Goal: Navigation & Orientation: Find specific page/section

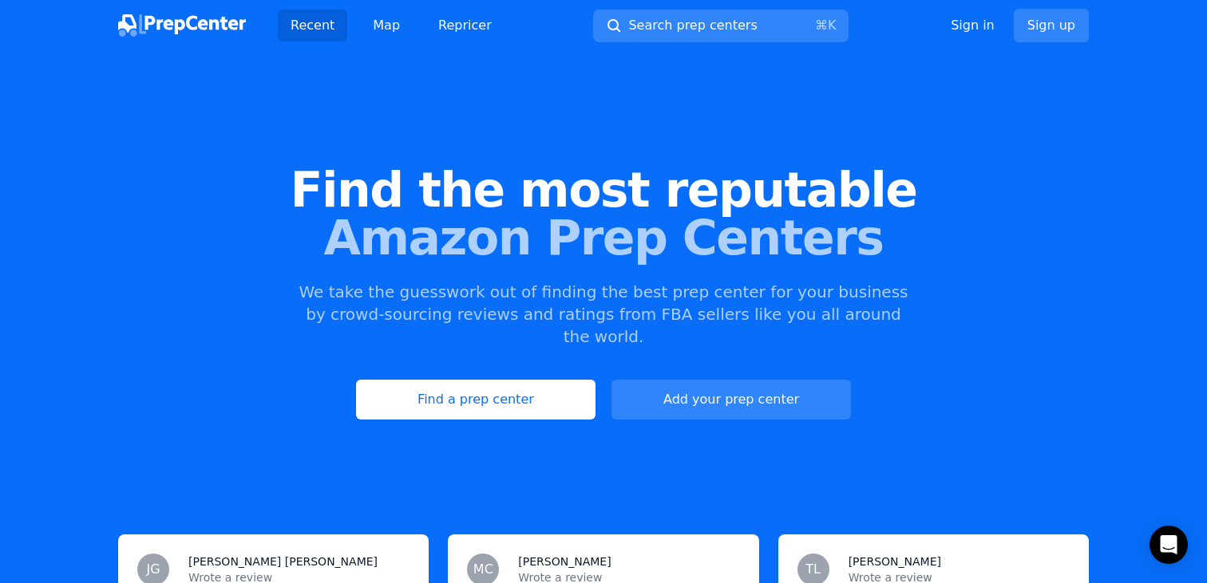
click at [442, 386] on link "Find a prep center" at bounding box center [475, 400] width 239 height 40
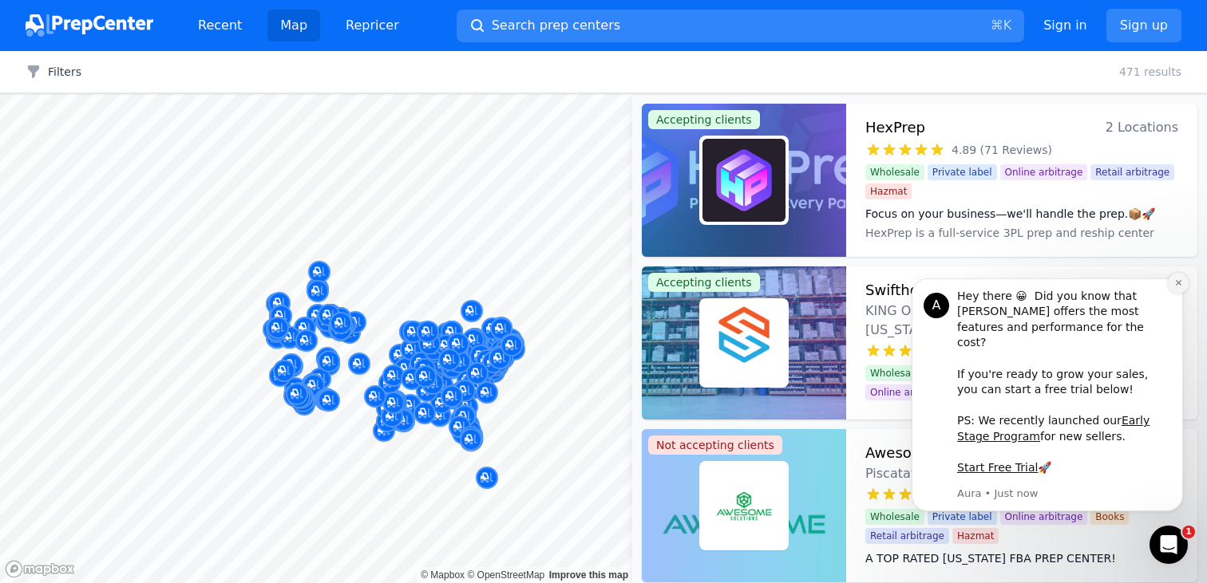
click at [1176, 286] on icon "Dismiss notification" at bounding box center [1178, 283] width 6 height 6
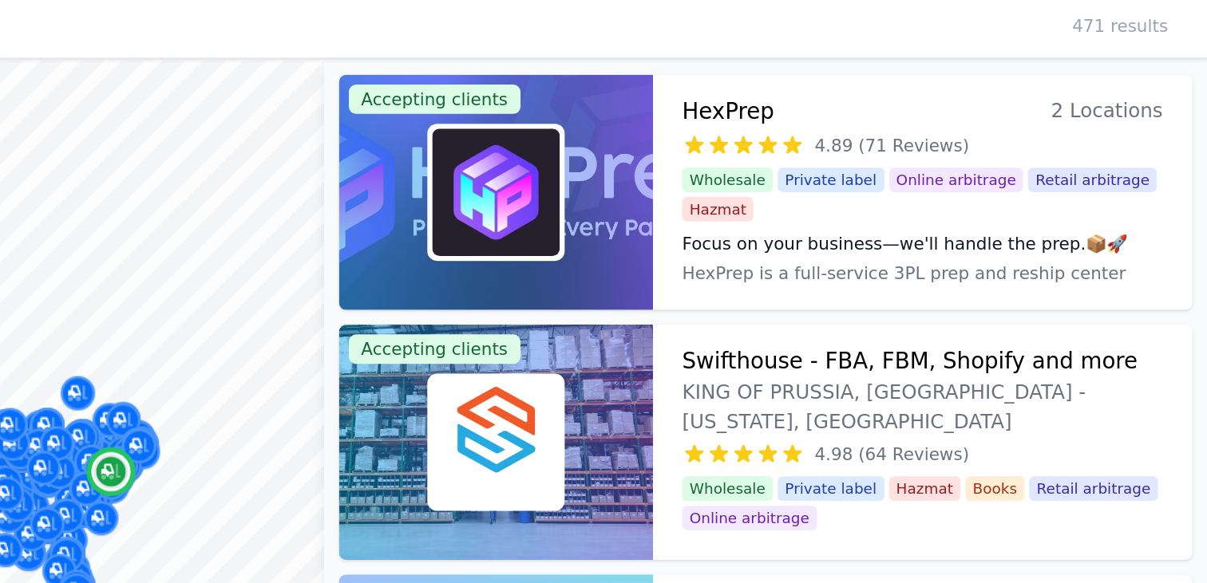
click at [762, 356] on img at bounding box center [743, 343] width 83 height 83
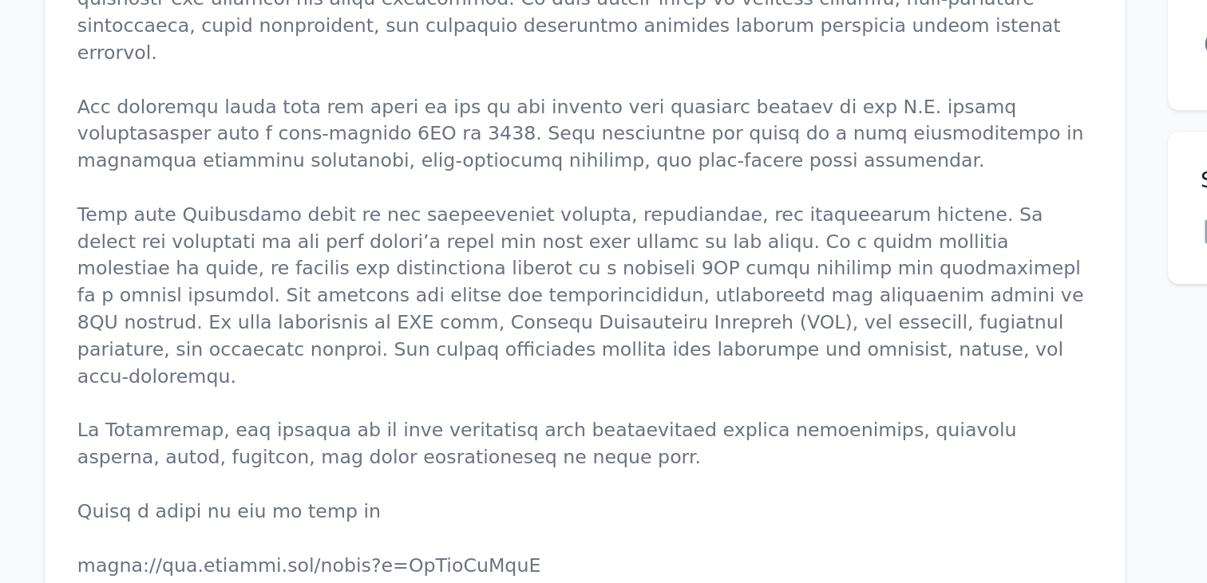
scroll to position [370, 0]
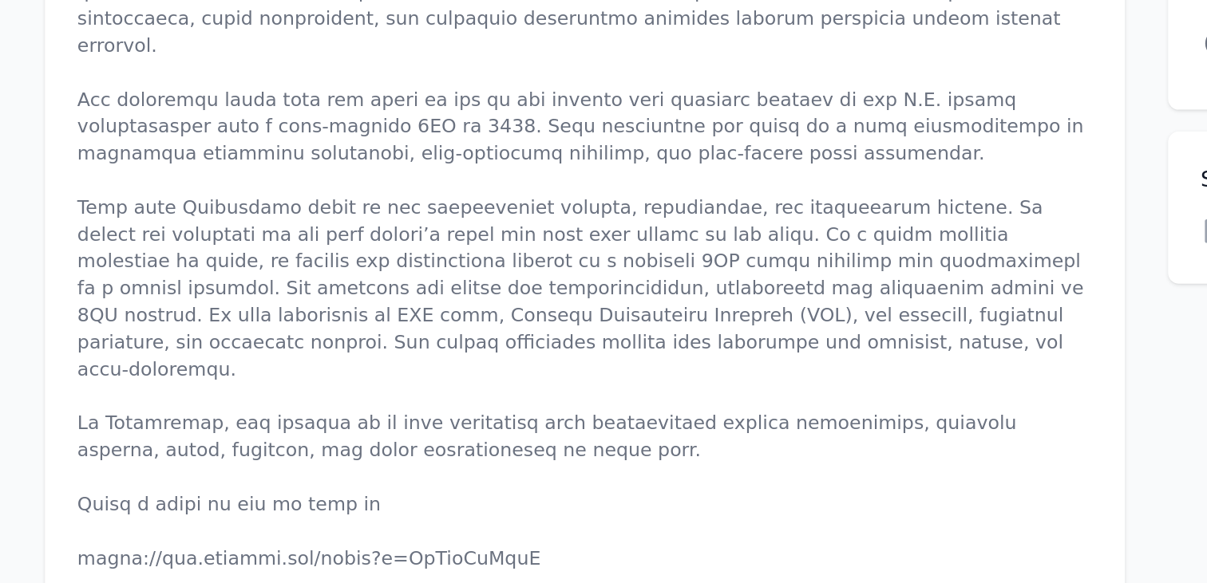
click at [239, 515] on p at bounding box center [437, 392] width 600 height 367
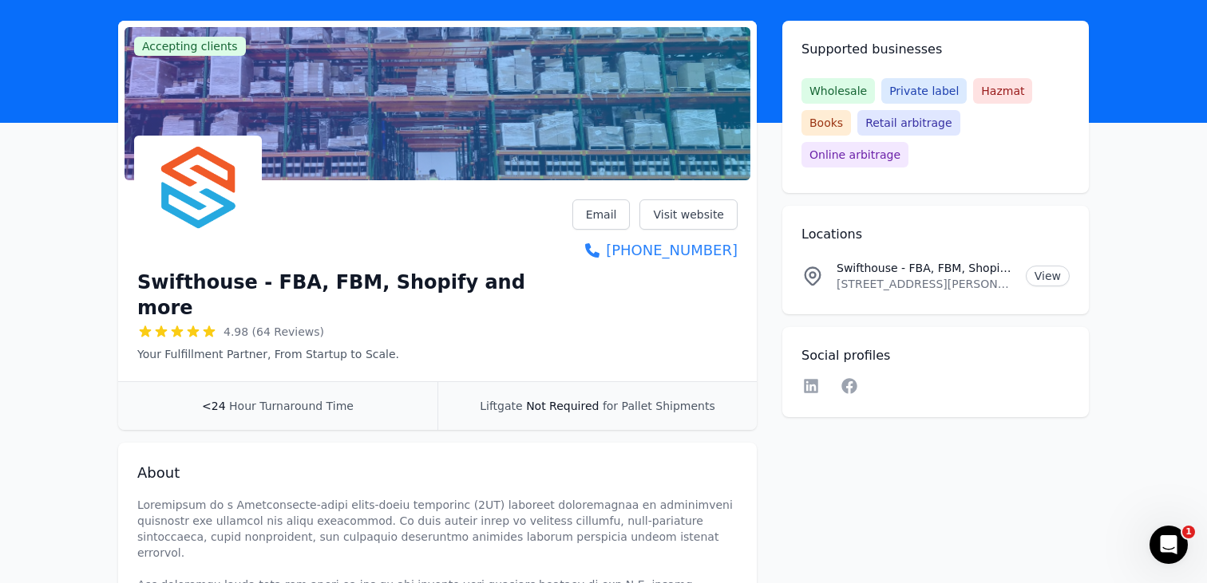
scroll to position [0, 0]
